Goal: Information Seeking & Learning: Learn about a topic

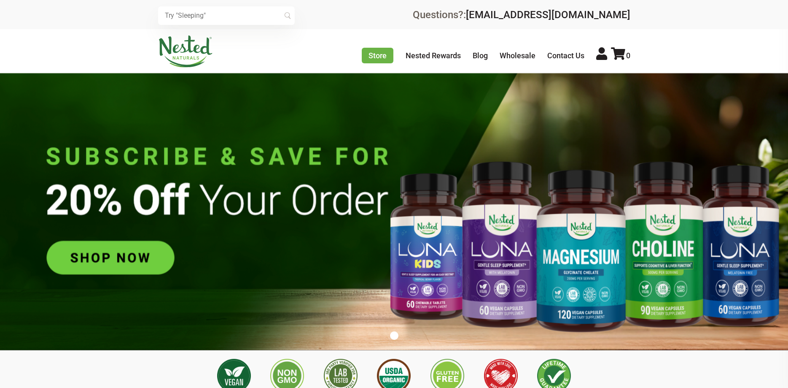
scroll to position [0, 148]
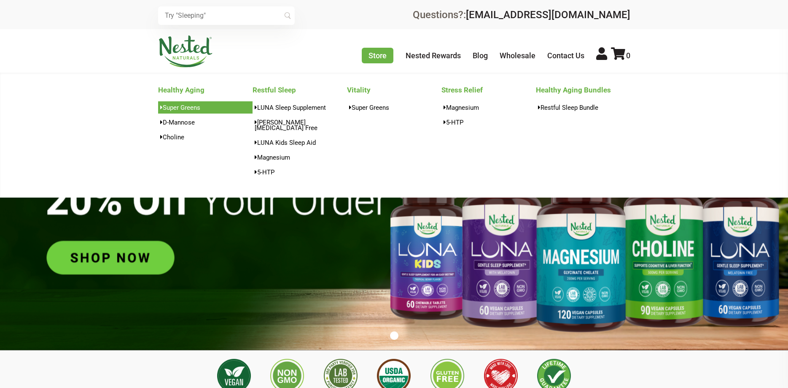
click at [189, 104] on link "Super Greens" at bounding box center [205, 107] width 94 height 12
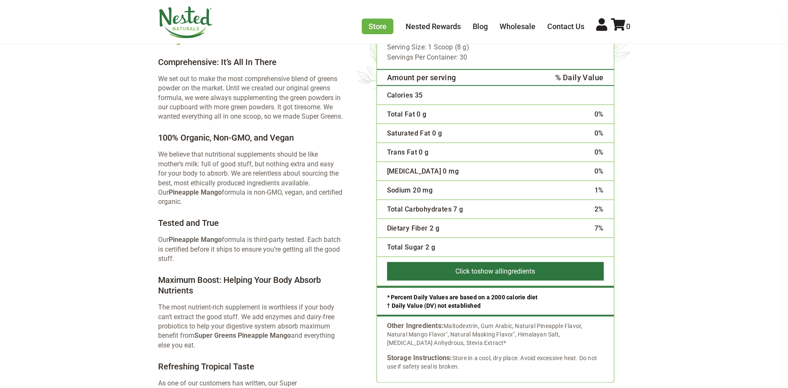
scroll to position [1635, 0]
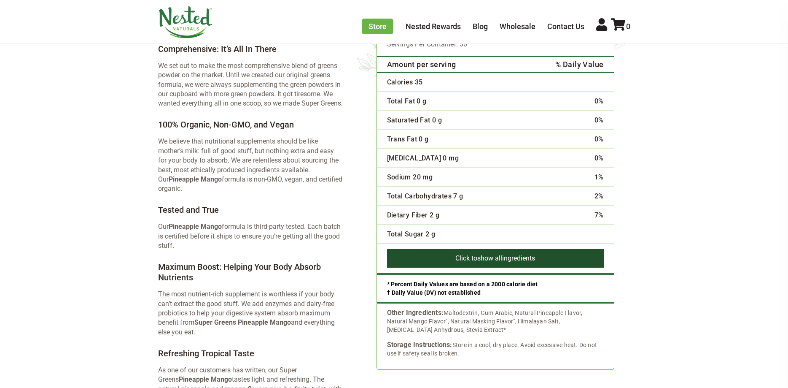
click at [455, 249] on button "Click to show all ingredients" at bounding box center [495, 258] width 217 height 19
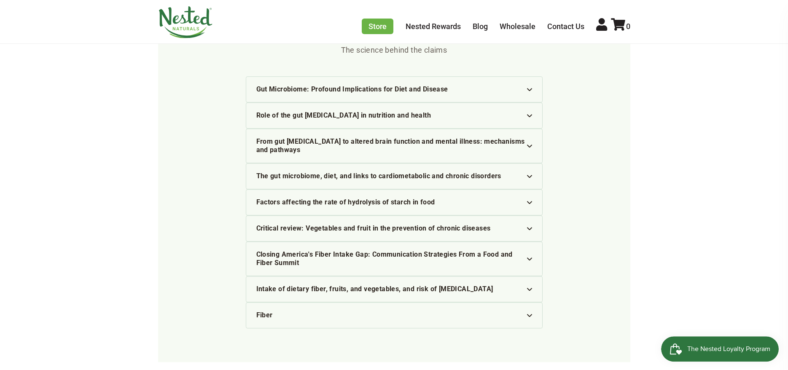
scroll to position [866, 0]
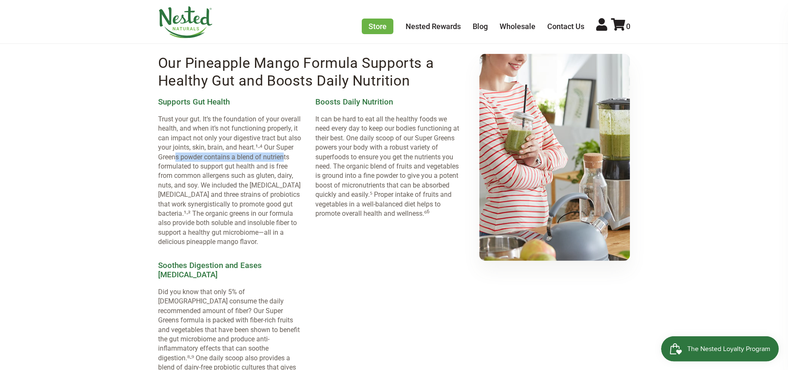
drag, startPoint x: 175, startPoint y: 157, endPoint x: 283, endPoint y: 156, distance: 108.8
click at [283, 156] on p "Trust your gut. It’s the foundation of your overall health, and when it’s not f…" at bounding box center [230, 181] width 144 height 132
click at [164, 167] on p "Trust your gut. It’s the foundation of your overall health, and when it’s not f…" at bounding box center [230, 181] width 144 height 132
drag, startPoint x: 173, startPoint y: 167, endPoint x: 298, endPoint y: 168, distance: 125.3
click at [298, 168] on p "Trust your gut. It’s the foundation of your overall health, and when it’s not f…" at bounding box center [230, 181] width 144 height 132
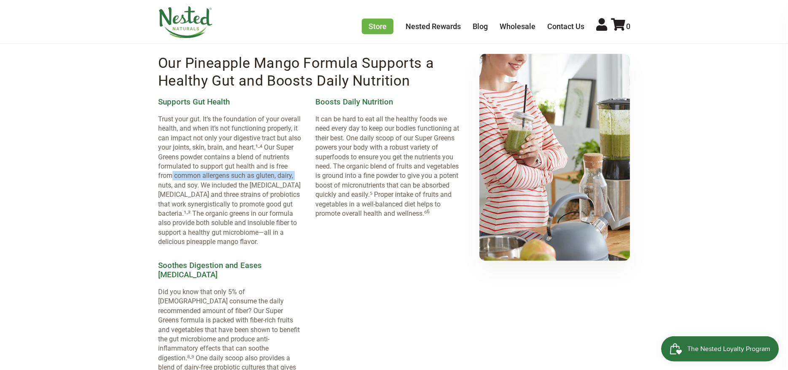
drag, startPoint x: 172, startPoint y: 174, endPoint x: 312, endPoint y: 176, distance: 140.0
click at [312, 176] on li "Supports Gut Health Trust your gut. It’s the foundation of your overall health,…" at bounding box center [236, 172] width 157 height 164
click at [176, 184] on p "Trust your gut. It’s the foundation of your overall health, and when it’s not f…" at bounding box center [230, 181] width 144 height 132
drag, startPoint x: 181, startPoint y: 187, endPoint x: 288, endPoint y: 187, distance: 107.6
click at [288, 187] on p "Trust your gut. It’s the foundation of your overall health, and when it’s not f…" at bounding box center [230, 181] width 144 height 132
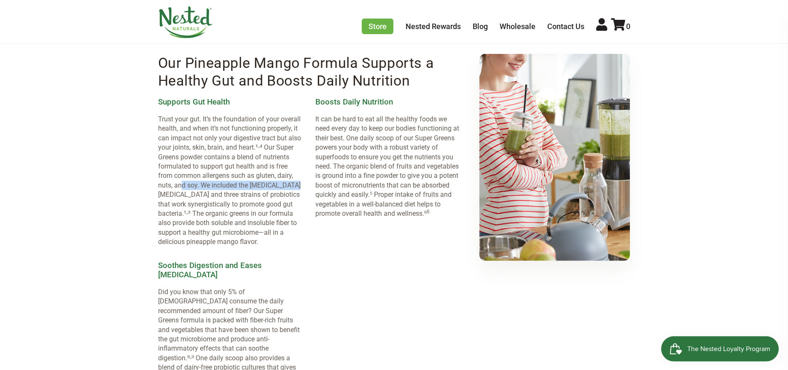
scroll to position [909, 0]
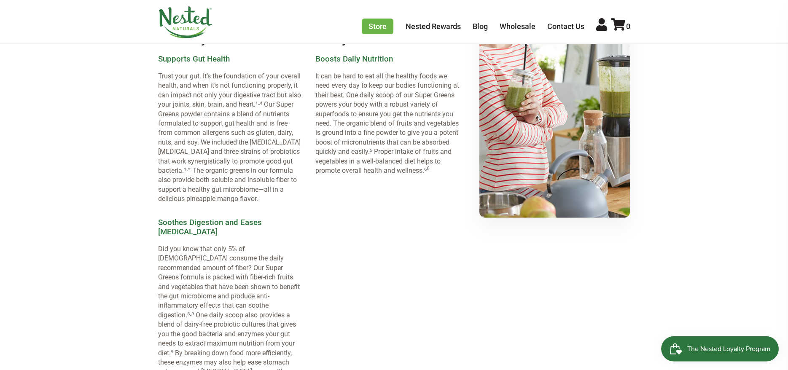
click at [230, 133] on p "Trust your gut. It’s the foundation of your overall health, and when it’s not f…" at bounding box center [230, 138] width 144 height 132
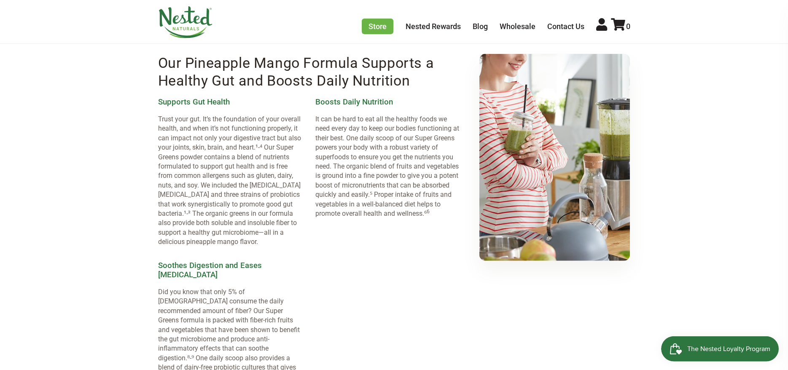
scroll to position [1248, 0]
